Goal: Task Accomplishment & Management: Use online tool/utility

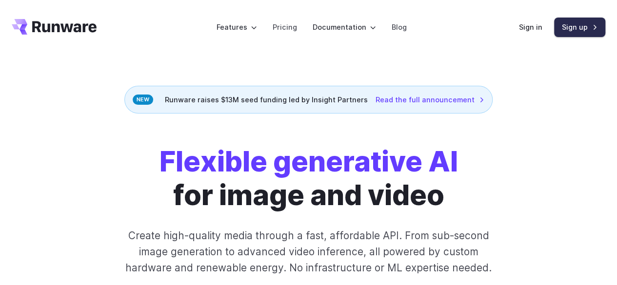
click at [578, 31] on link "Sign up" at bounding box center [579, 27] width 51 height 19
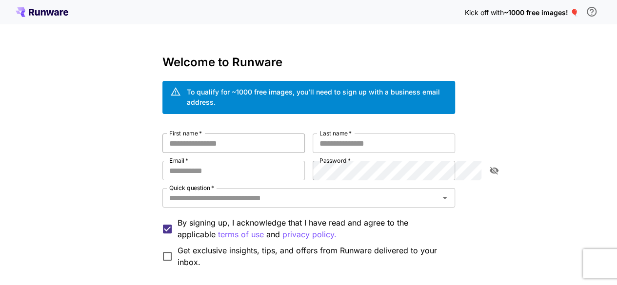
click at [252, 134] on input "First name   *" at bounding box center [233, 144] width 142 height 20
type input "**********"
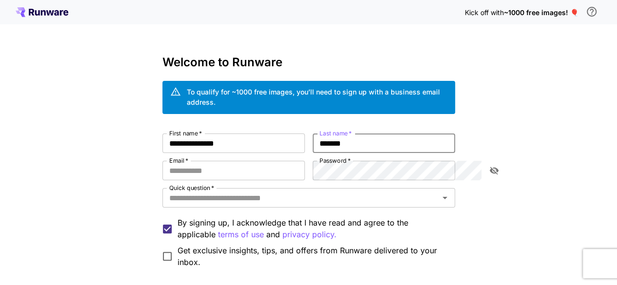
type input "*******"
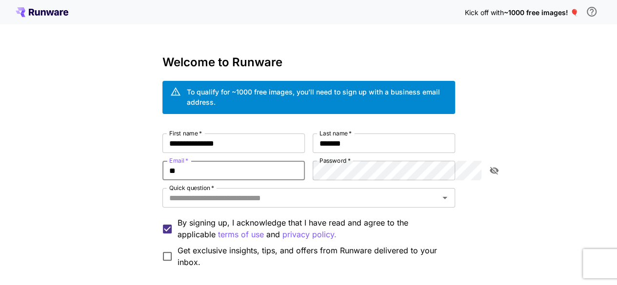
type input "*"
type input "**********"
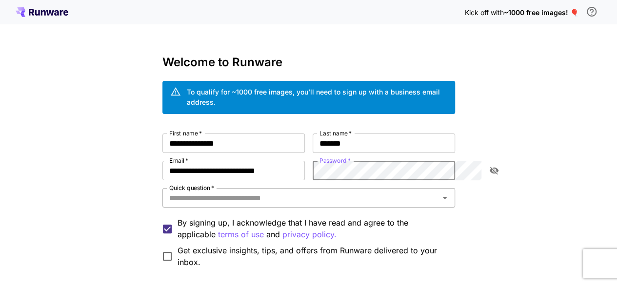
click at [187, 191] on input "Quick question   *" at bounding box center [300, 198] width 271 height 14
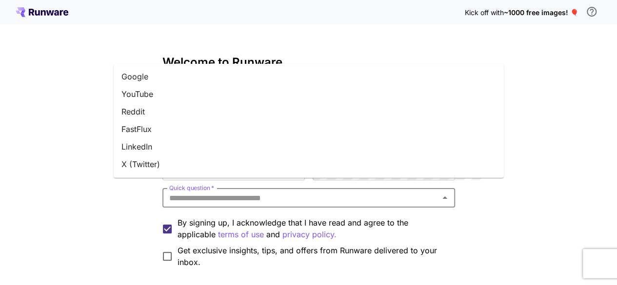
click at [236, 93] on li "YouTube" at bounding box center [309, 94] width 390 height 18
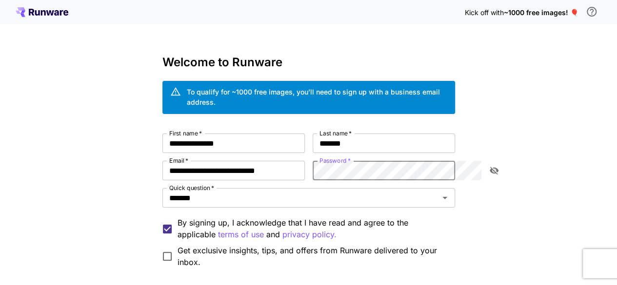
click at [494, 166] on icon "toggle password visibility" at bounding box center [494, 171] width 10 height 10
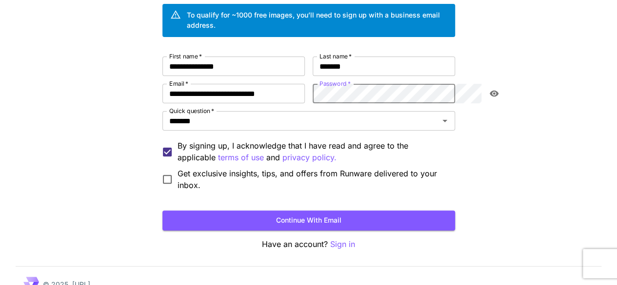
scroll to position [81, 0]
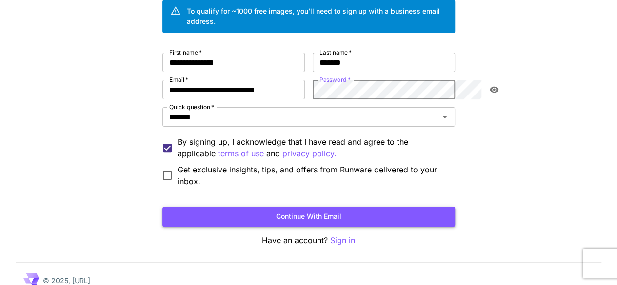
click at [310, 207] on button "Continue with email" at bounding box center [308, 217] width 293 height 20
click at [411, 207] on button "Continue with email" at bounding box center [308, 217] width 293 height 20
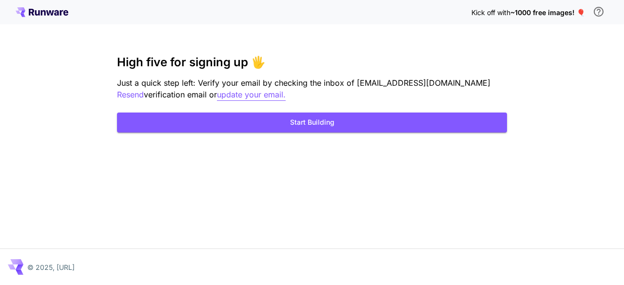
click at [234, 94] on p "update your email." at bounding box center [251, 95] width 69 height 12
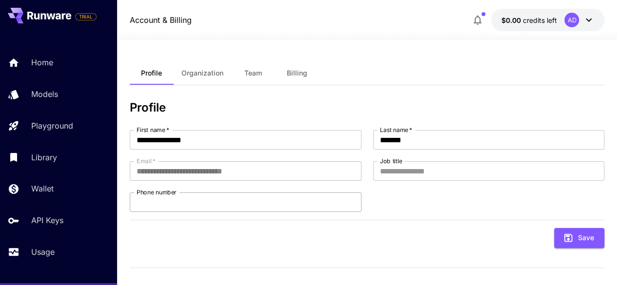
click at [251, 209] on input "Phone number" at bounding box center [246, 203] width 232 height 20
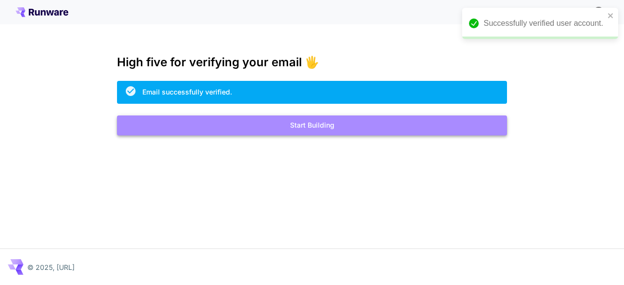
click at [325, 132] on button "Start Building" at bounding box center [312, 126] width 390 height 20
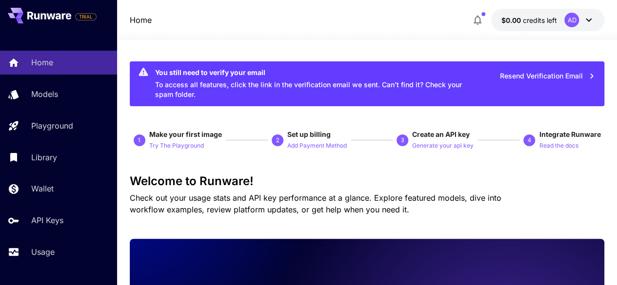
click at [524, 74] on button "Resend Verification Email" at bounding box center [547, 76] width 106 height 20
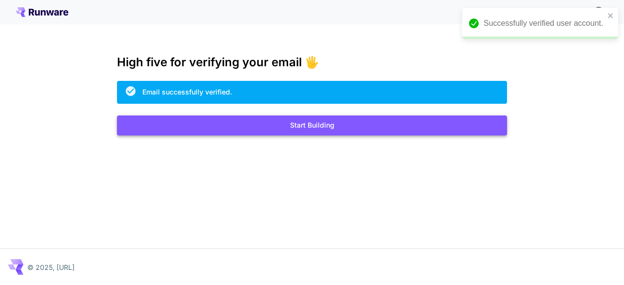
click at [304, 126] on button "Start Building" at bounding box center [312, 126] width 390 height 20
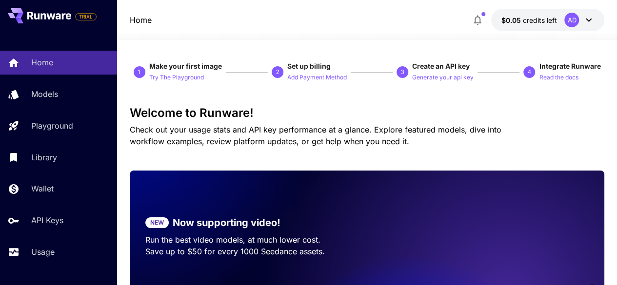
click at [590, 20] on icon at bounding box center [589, 20] width 6 height 3
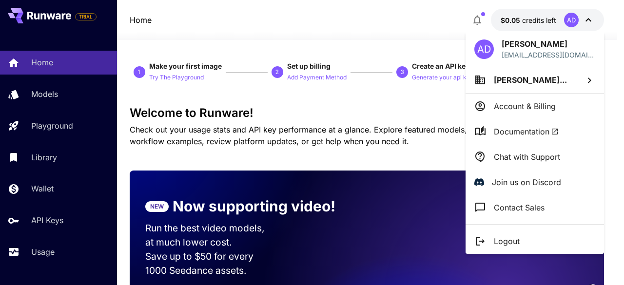
click at [590, 20] on div at bounding box center [312, 142] width 624 height 285
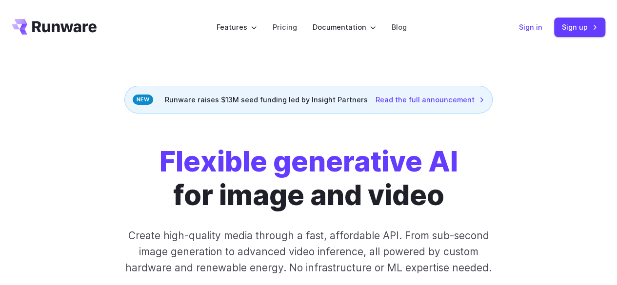
click at [532, 23] on link "Sign in" at bounding box center [530, 26] width 23 height 11
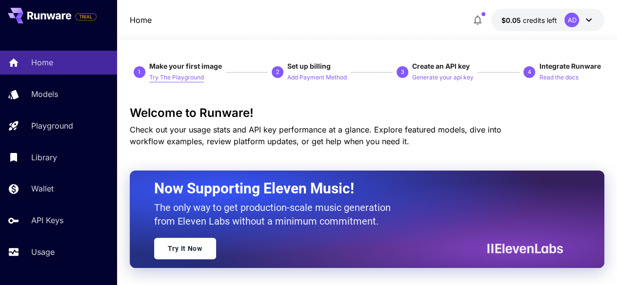
click at [192, 75] on p "Try The Playground" at bounding box center [176, 77] width 55 height 9
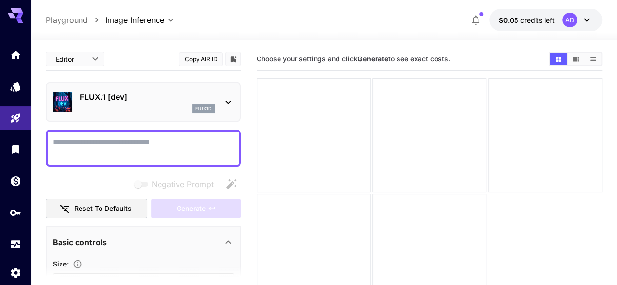
click at [225, 102] on icon at bounding box center [228, 103] width 12 height 12
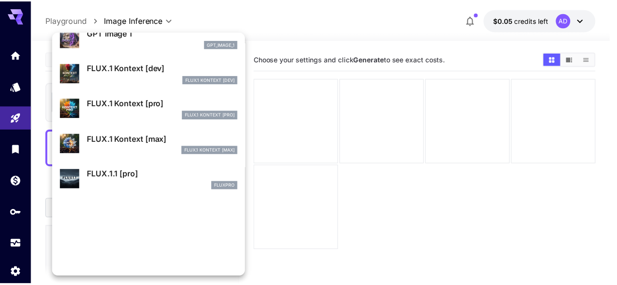
scroll to position [630, 0]
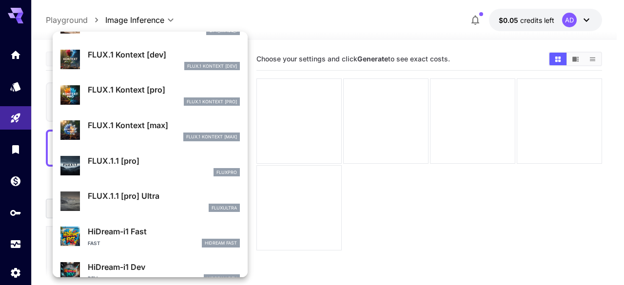
click at [603, 208] on div at bounding box center [312, 142] width 624 height 285
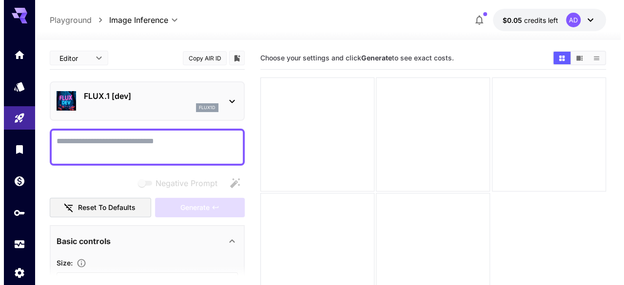
scroll to position [0, 0]
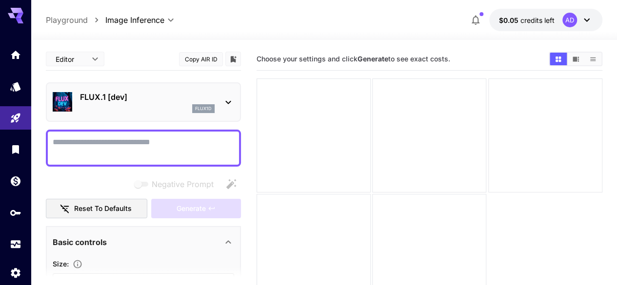
click at [235, 98] on div "FLUX.1 [dev] flux1d" at bounding box center [143, 102] width 195 height 40
click at [230, 103] on icon at bounding box center [228, 103] width 12 height 12
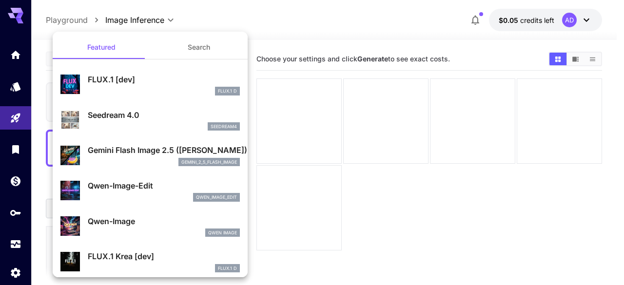
click at [182, 12] on div at bounding box center [312, 142] width 624 height 285
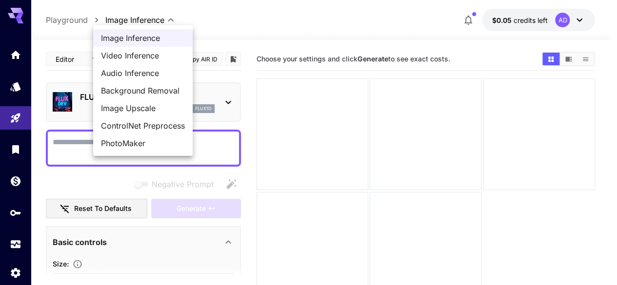
click at [167, 17] on body "**********" at bounding box center [308, 181] width 617 height 362
click at [151, 146] on span "PhotoMaker" at bounding box center [143, 144] width 84 height 12
type input "**********"
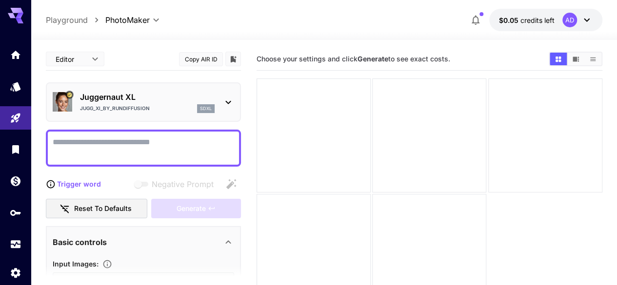
click at [187, 98] on p "Juggernaut XL" at bounding box center [147, 97] width 135 height 12
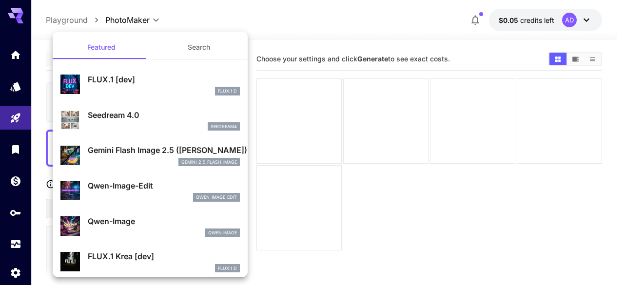
click at [223, 18] on div at bounding box center [312, 142] width 624 height 285
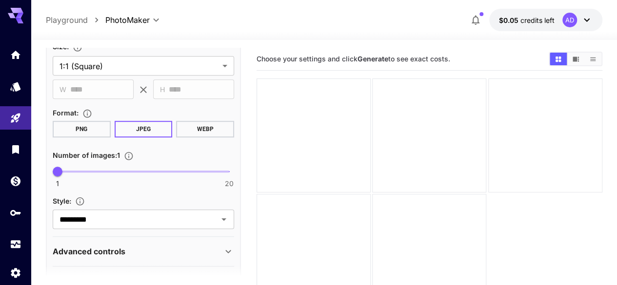
scroll to position [329, 0]
